Goal: Find contact information: Find contact information

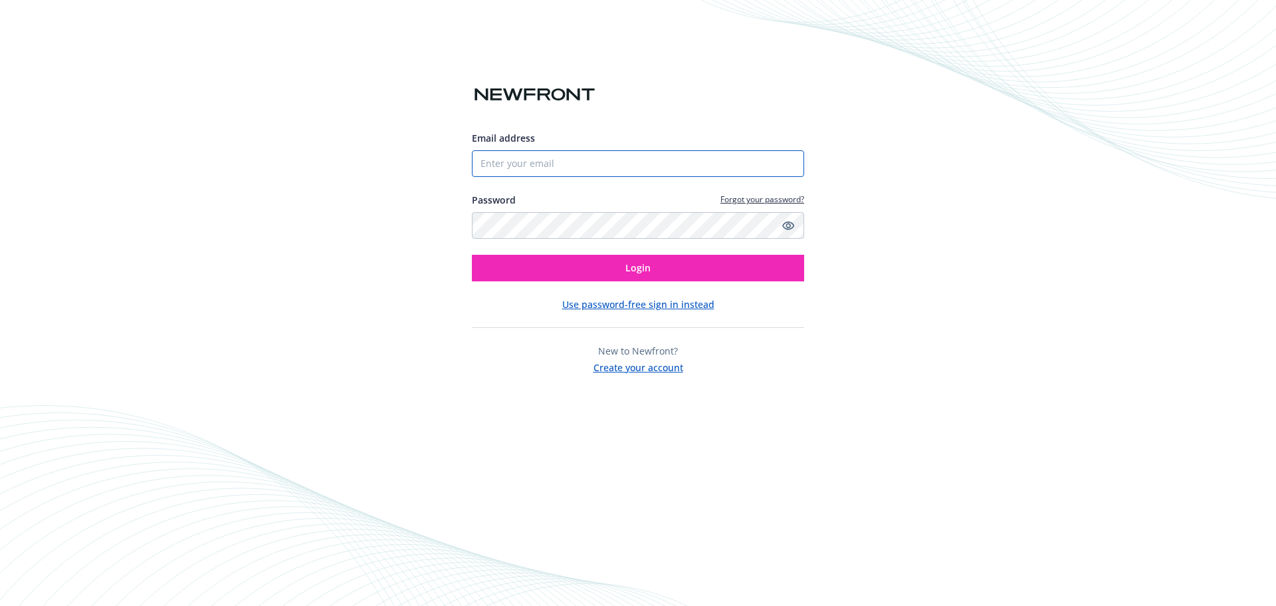
click at [519, 164] on input "Email address" at bounding box center [638, 163] width 332 height 27
type input "[PERSON_NAME][EMAIL_ADDRESS][PERSON_NAME][DOMAIN_NAME]"
click at [788, 223] on icon "Show password" at bounding box center [788, 225] width 12 height 12
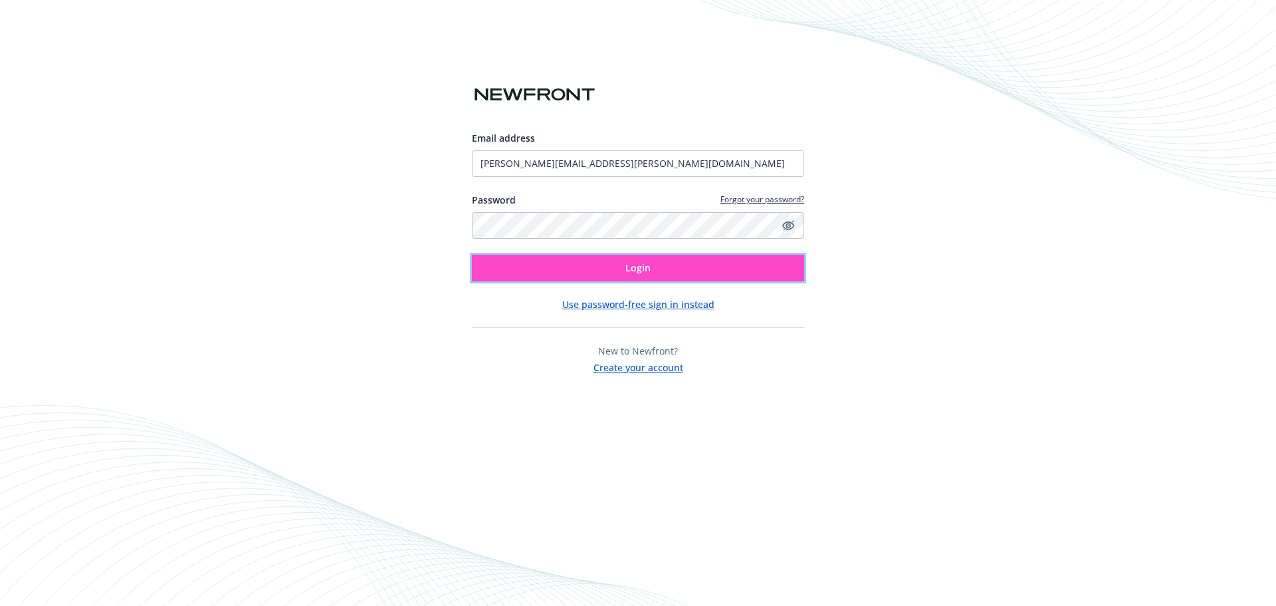
click at [605, 265] on button "Login" at bounding box center [638, 268] width 332 height 27
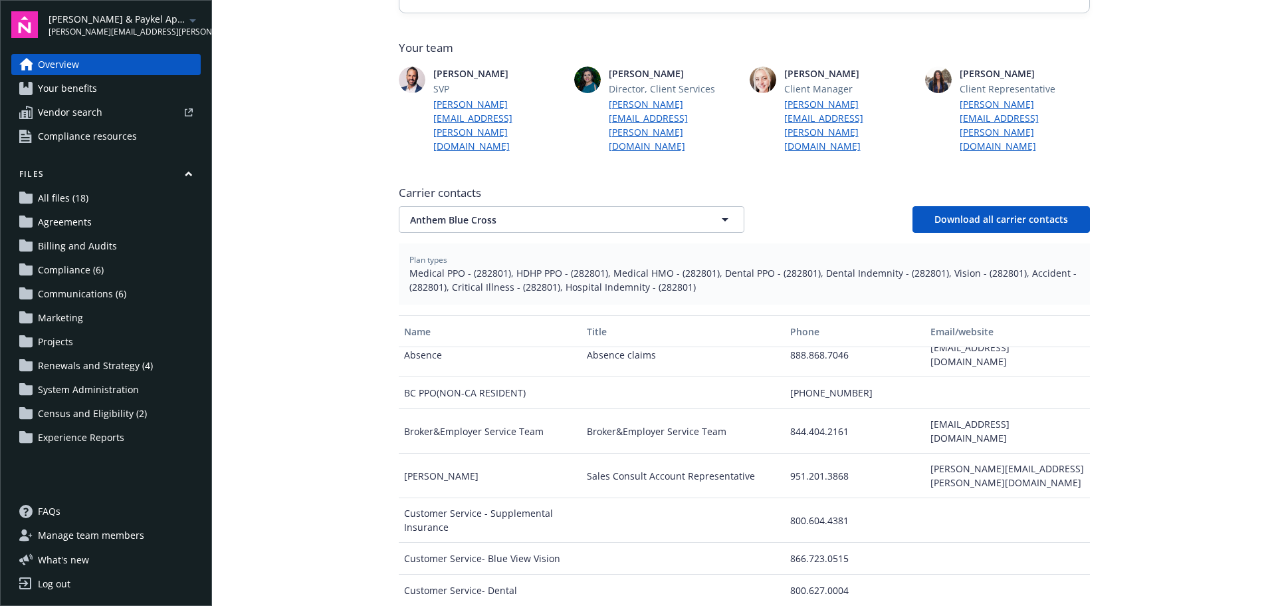
scroll to position [66, 0]
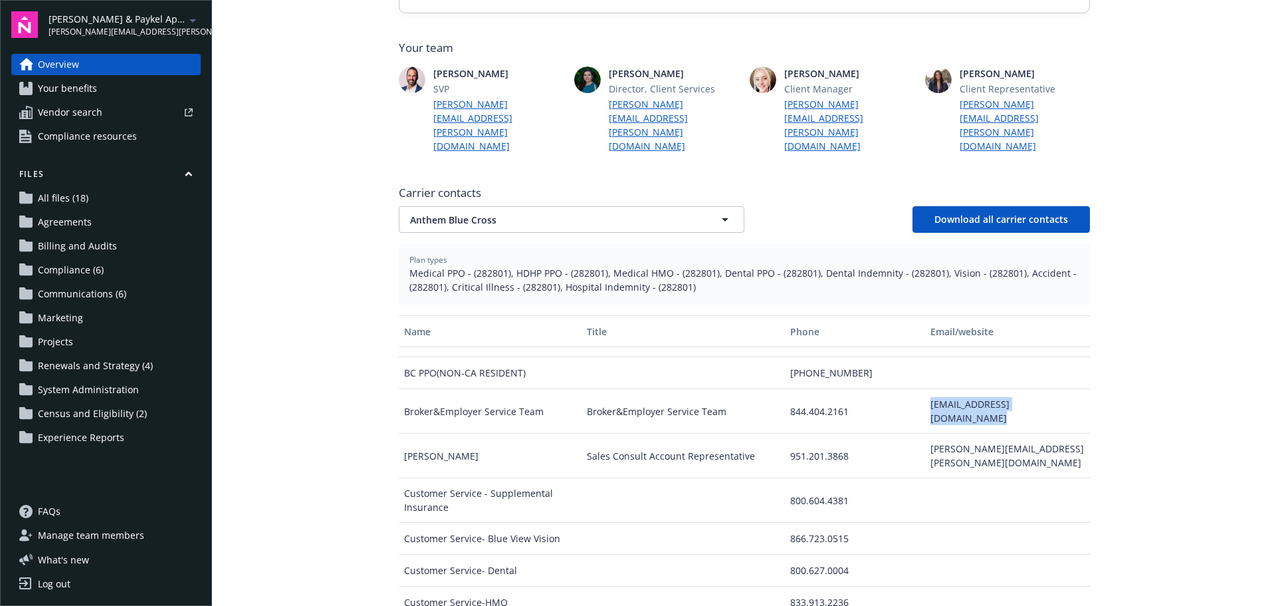
drag, startPoint x: 918, startPoint y: 362, endPoint x: 1075, endPoint y: 362, distance: 156.9
click at [1075, 362] on div "Name Title Phone Email/website Absence Absence claims 888.868.7046 leaveservice…" at bounding box center [744, 479] width 691 height 329
copy div "calgbrokersupport@anthem.com"
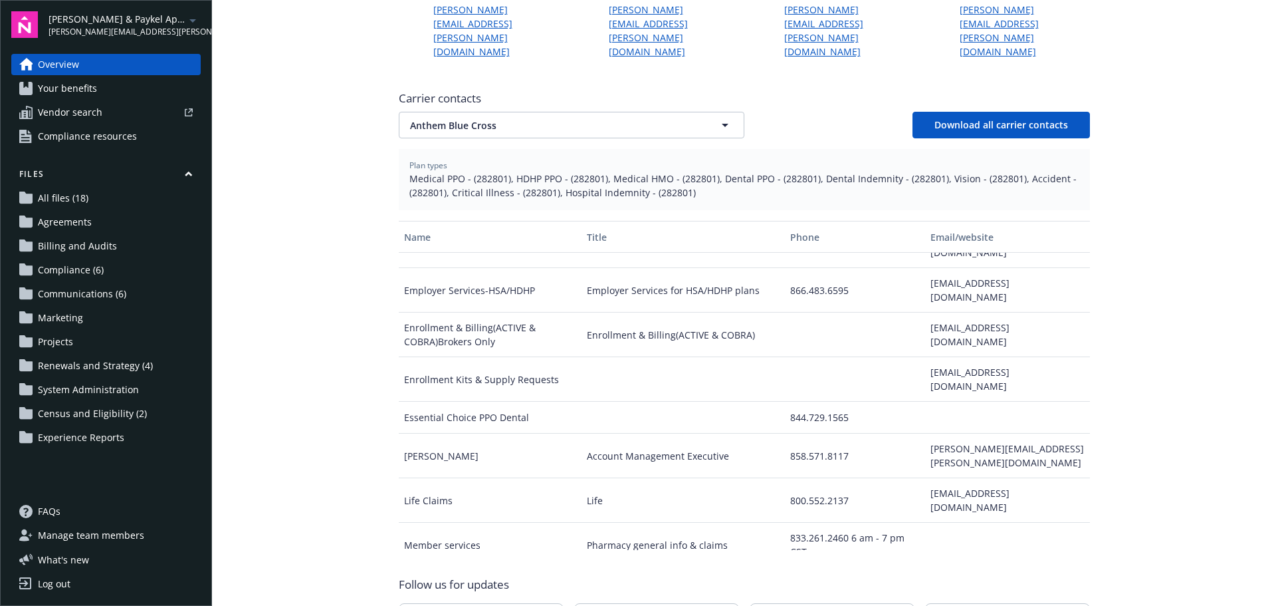
scroll to position [334, 0]
